Goal: Feedback & Contribution: Contribute content

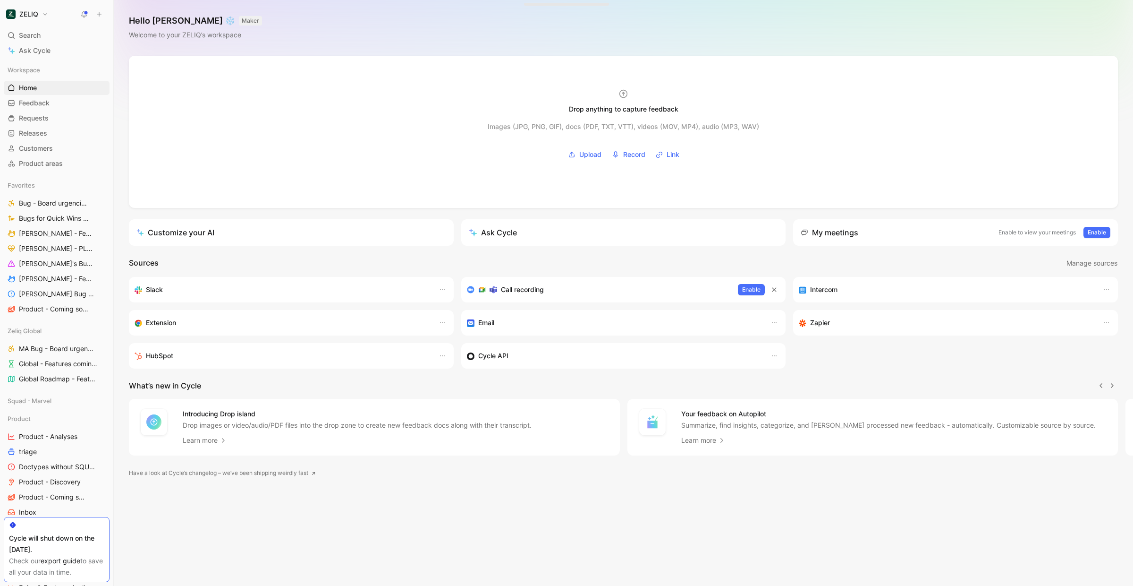
scroll to position [0, 0]
click at [94, 12] on button at bounding box center [99, 14] width 13 height 13
click at [136, 22] on button "New feedback c" at bounding box center [162, 18] width 101 height 16
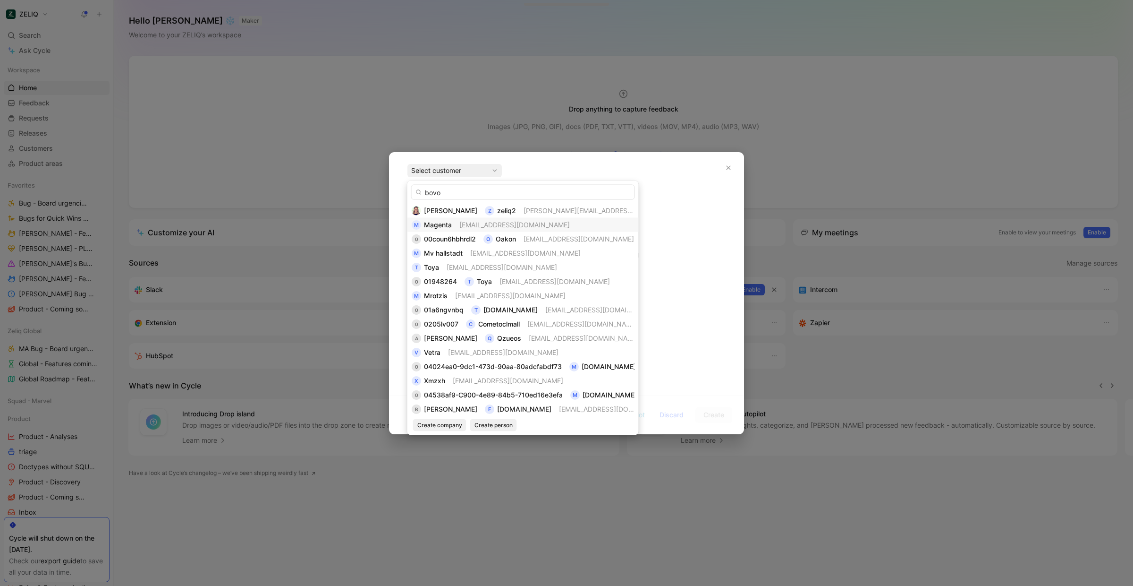
type input "bovol"
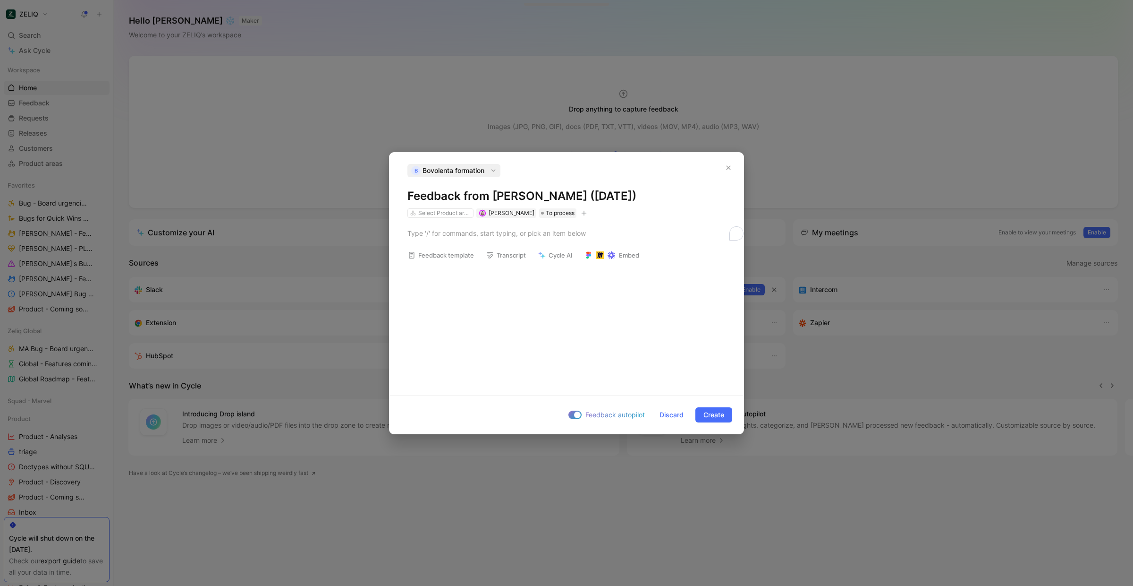
click at [512, 190] on h1 "Feedback from [PERSON_NAME] ([DATE])" at bounding box center [567, 195] width 318 height 15
click at [518, 223] on div "To enrich screen reader interactions, please activate Accessibility in Grammarl…" at bounding box center [567, 233] width 354 height 31
paste div "To enrich screen reader interactions, please activate Accessibility in Grammarl…"
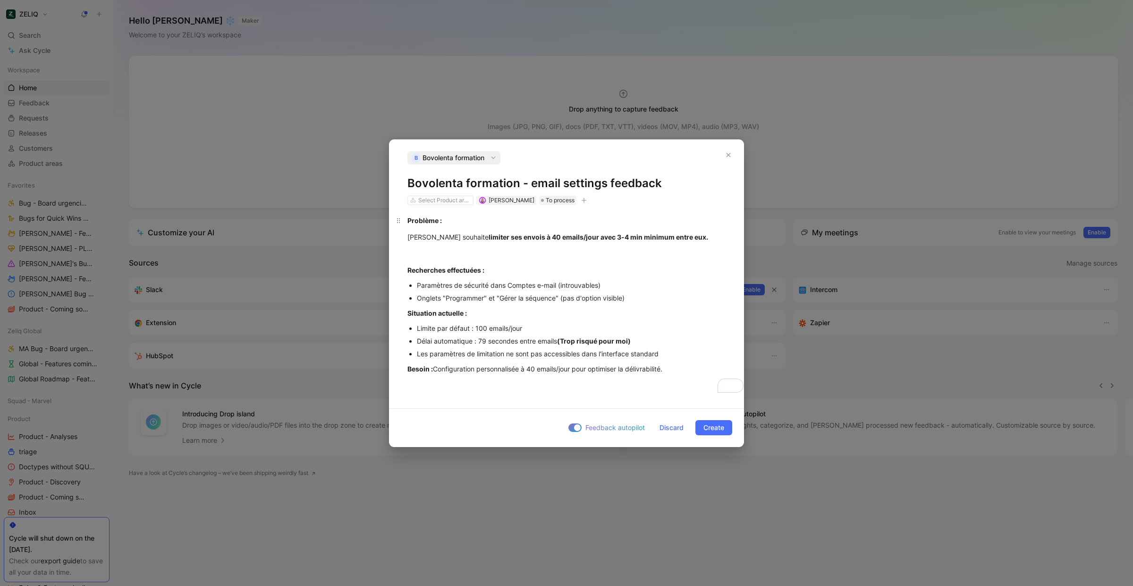
click at [408, 219] on strong "Problème :" at bounding box center [425, 220] width 34 height 8
click at [679, 370] on div "Besoin : Configuration personnalisée à 40 emails/jour pour optimiser la délivra…" at bounding box center [567, 369] width 318 height 10
click at [584, 199] on icon "button" at bounding box center [584, 199] width 0 height 5
click at [521, 291] on span "Squad concerned" at bounding box center [493, 294] width 55 height 8
click at [554, 276] on div at bounding box center [560, 280] width 36 height 9
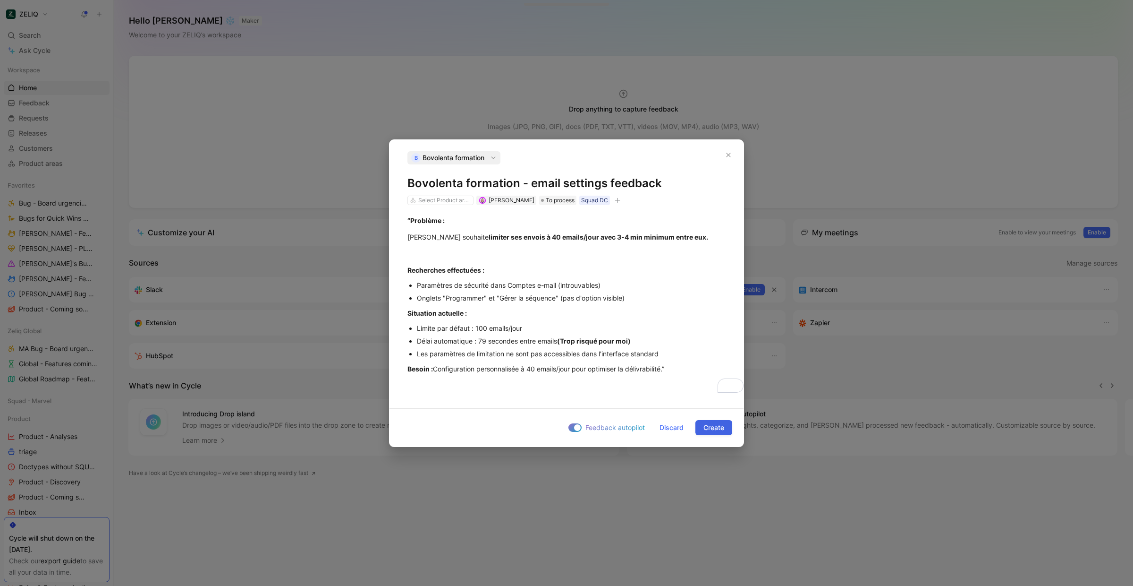
click at [706, 432] on span "Create" at bounding box center [714, 427] width 21 height 11
